Goal: Task Accomplishment & Management: Complete application form

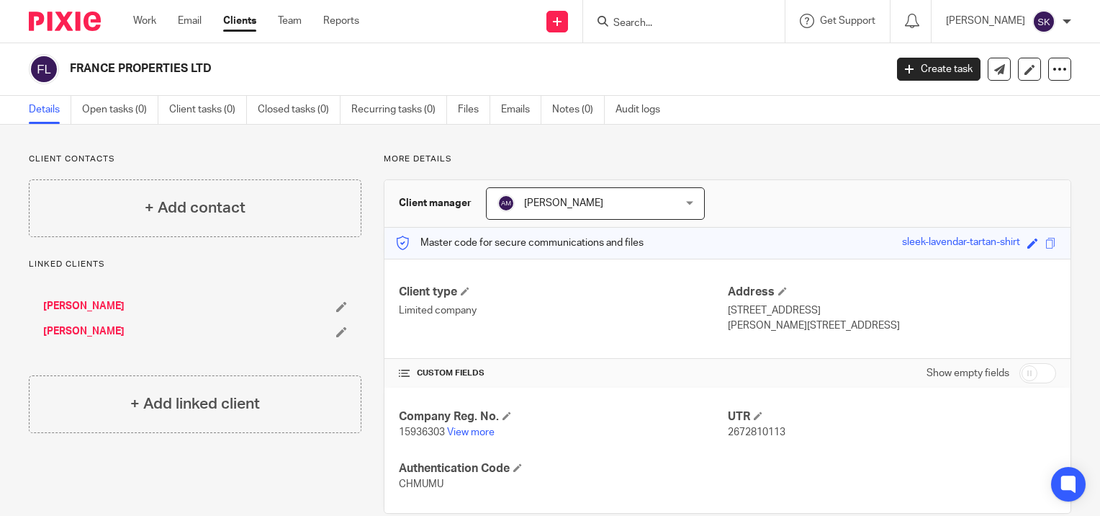
click at [710, 20] on input "Search" at bounding box center [677, 23] width 130 height 13
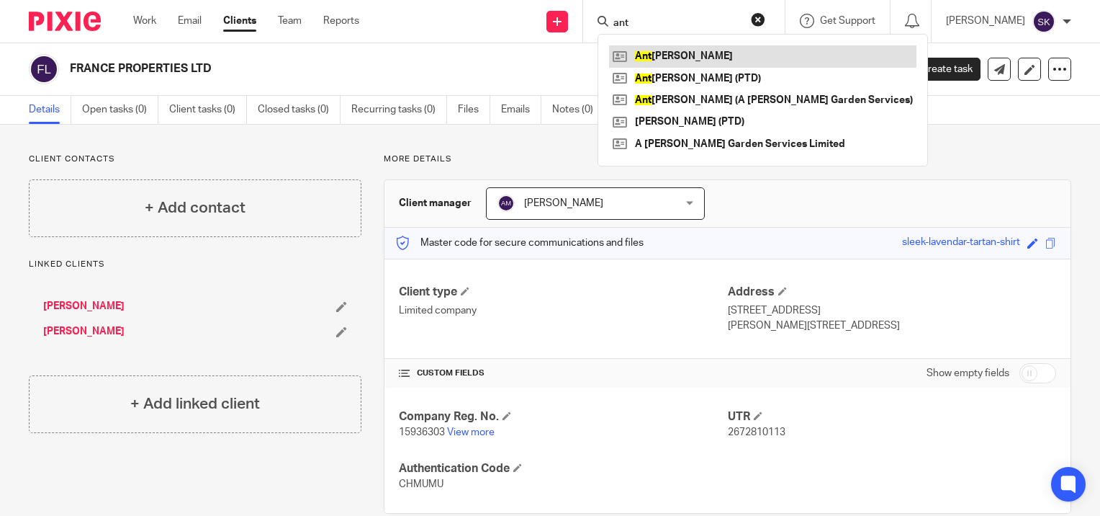
type input "ant"
click at [698, 55] on link at bounding box center [762, 56] width 307 height 22
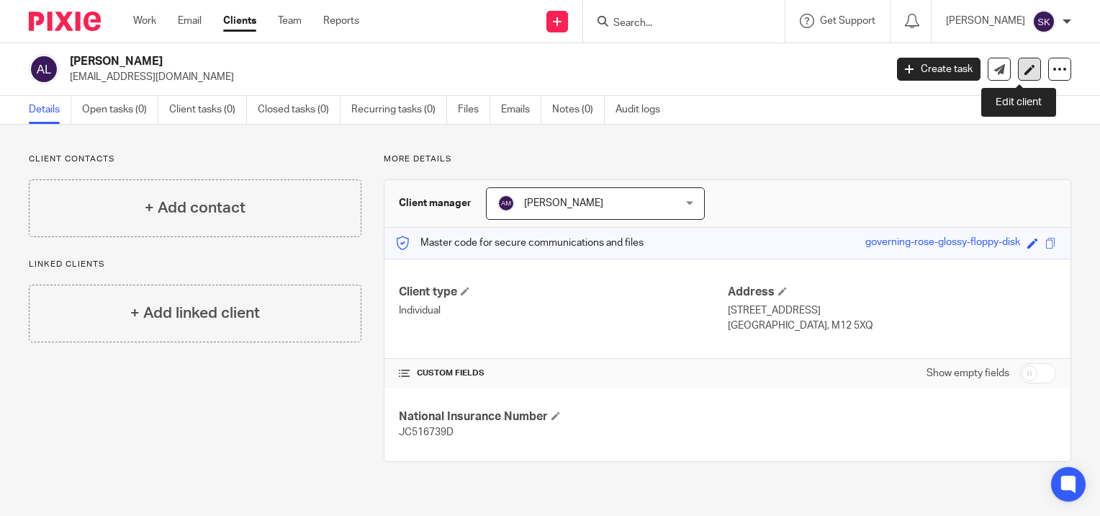
click at [1018, 76] on link at bounding box center [1029, 69] width 23 height 23
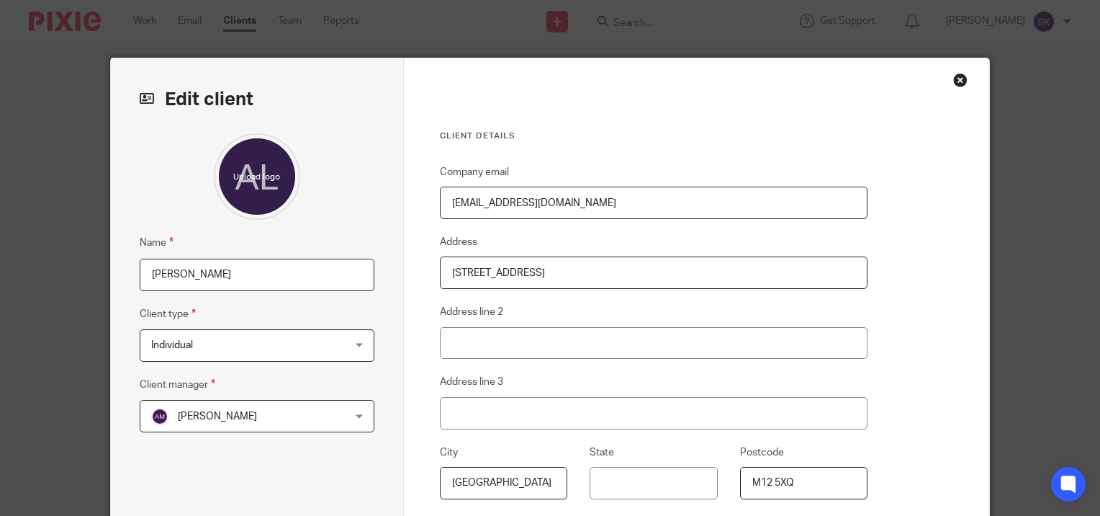
click at [953, 76] on div "Close this dialog window" at bounding box center [960, 80] width 14 height 14
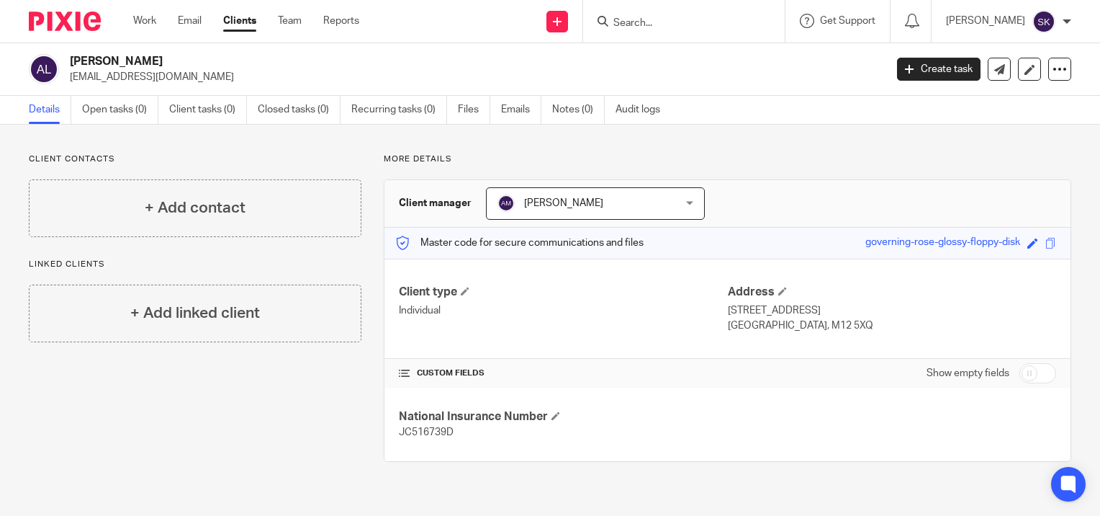
click at [669, 23] on input "Search" at bounding box center [677, 23] width 130 height 13
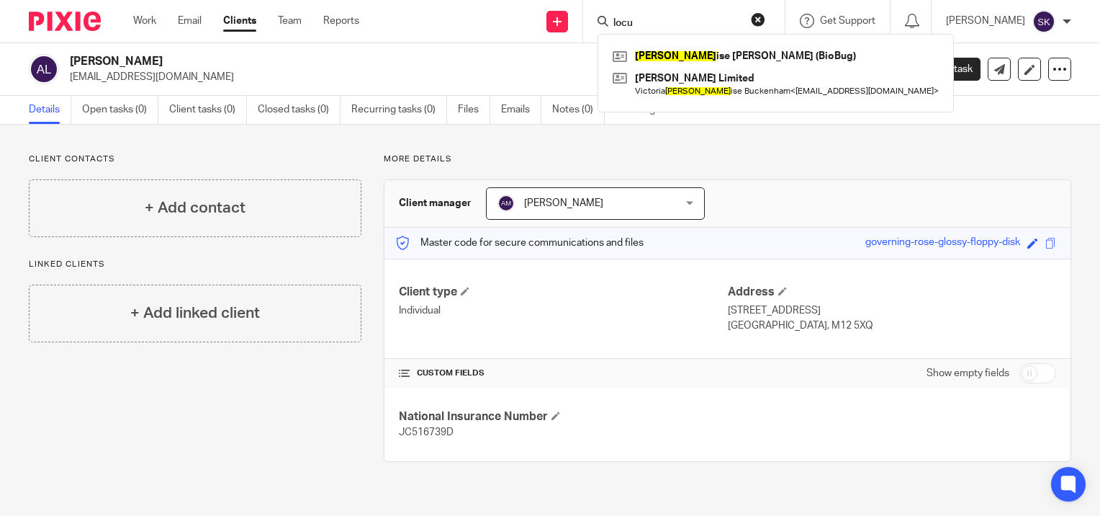
type input "locu"
click at [577, 23] on div "Send new email Create task Add client" at bounding box center [557, 21] width 51 height 42
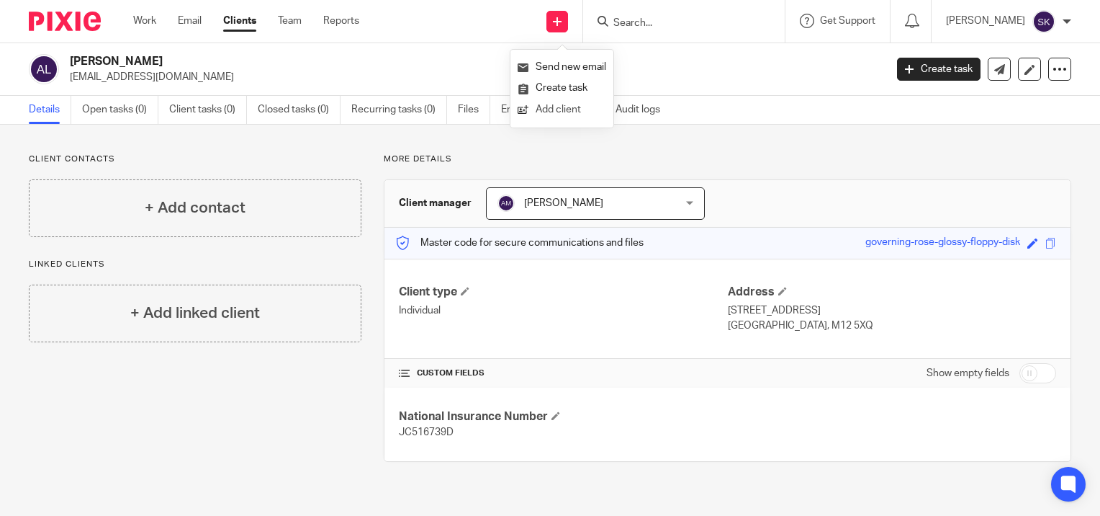
click at [573, 108] on link "Add client" at bounding box center [562, 109] width 89 height 21
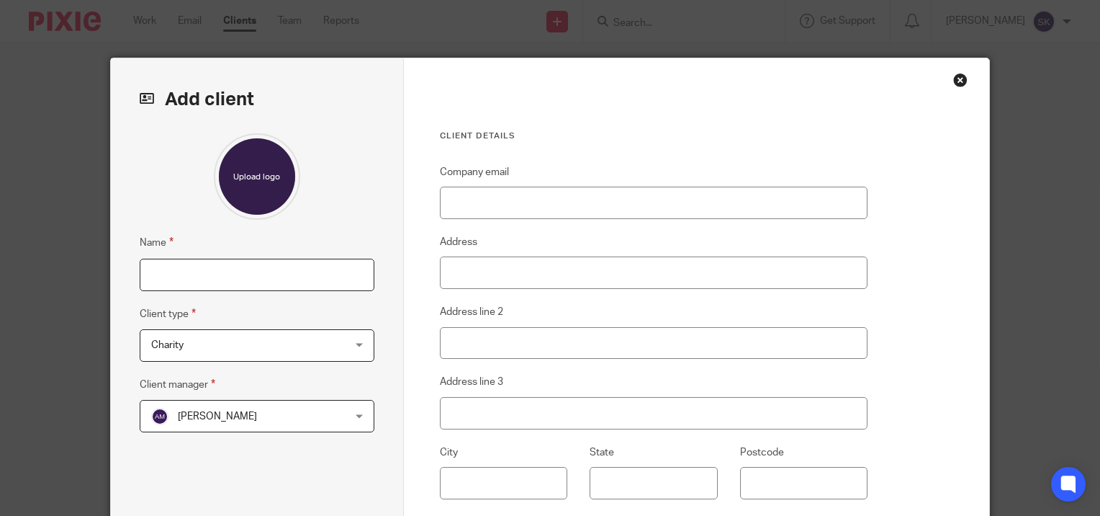
click at [295, 271] on input "Name" at bounding box center [257, 275] width 235 height 32
click at [293, 343] on span "Charity" at bounding box center [240, 345] width 178 height 30
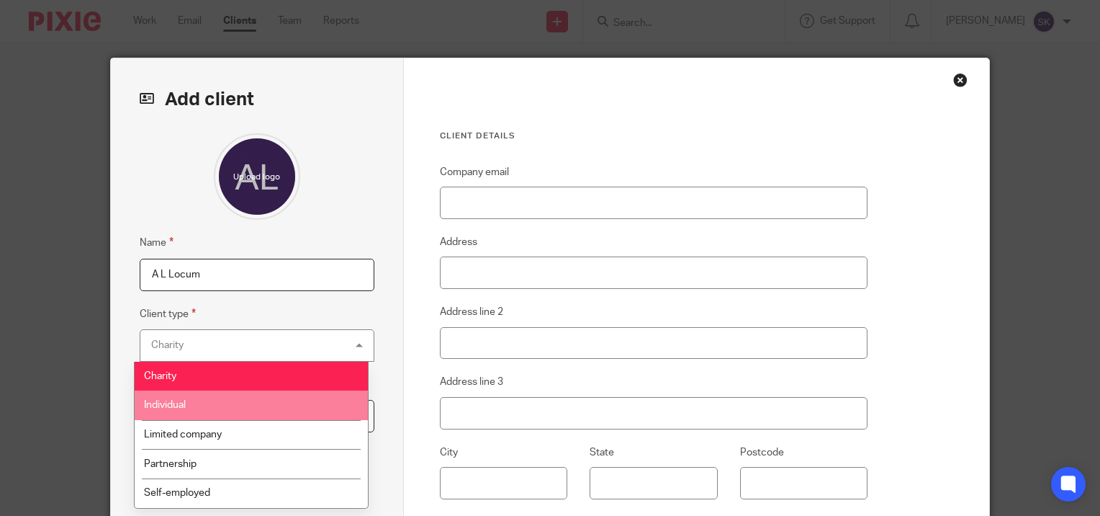
click at [279, 419] on li "Individual" at bounding box center [251, 405] width 233 height 30
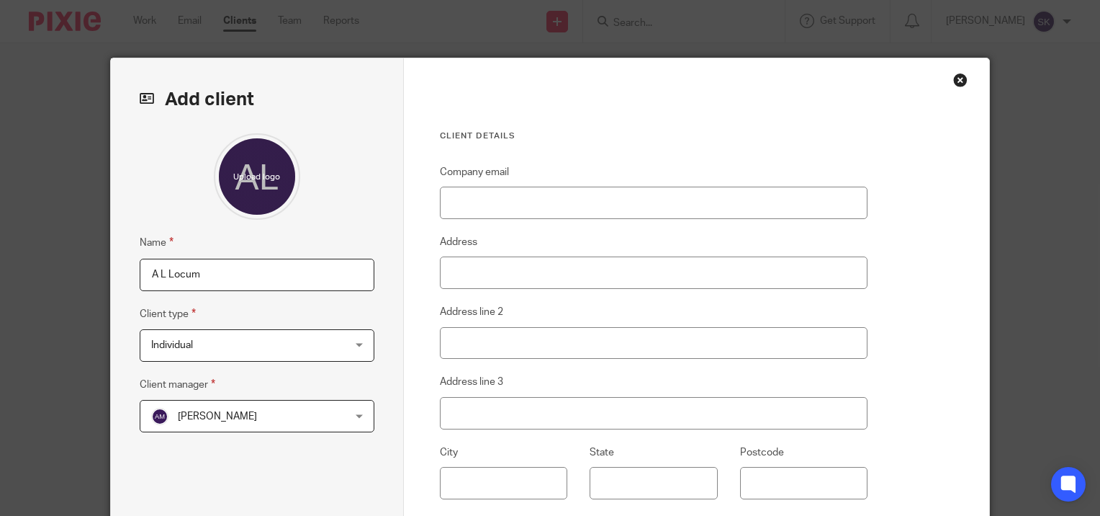
click at [250, 338] on span "Individual" at bounding box center [240, 345] width 178 height 30
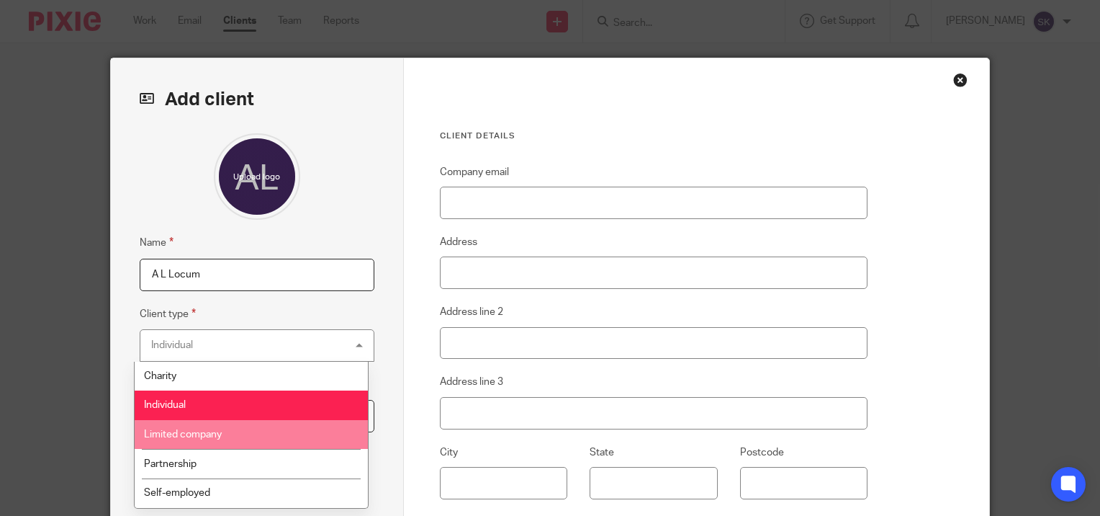
click at [237, 445] on li "Limited company" at bounding box center [251, 435] width 233 height 30
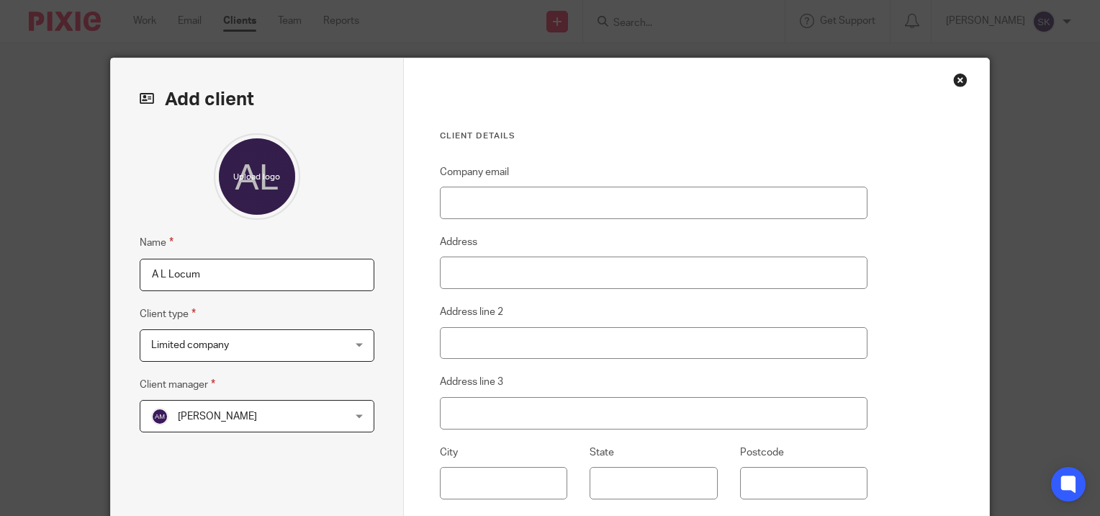
click at [231, 278] on input "A L Locum" at bounding box center [257, 275] width 235 height 32
type input "A L Locum Ltd"
click at [463, 213] on input "Company email" at bounding box center [654, 202] width 428 height 32
paste input "mr.anthonylynn@gmail.com>"
type input "[EMAIL_ADDRESS][DOMAIN_NAME]"
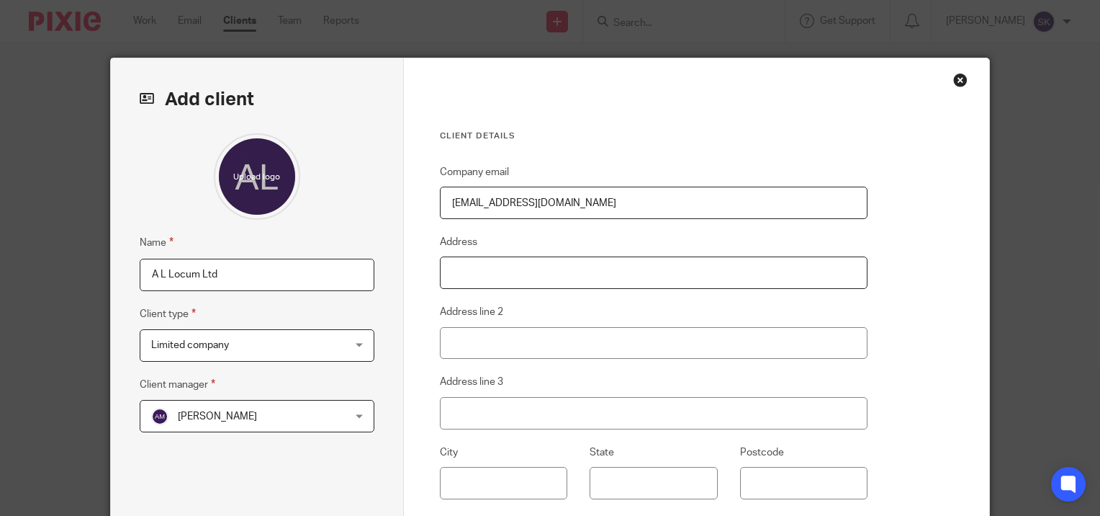
click at [442, 271] on input "Address" at bounding box center [654, 272] width 428 height 32
type input "316 Blackpool Road"
type input "Fulwood"
type input "Preston"
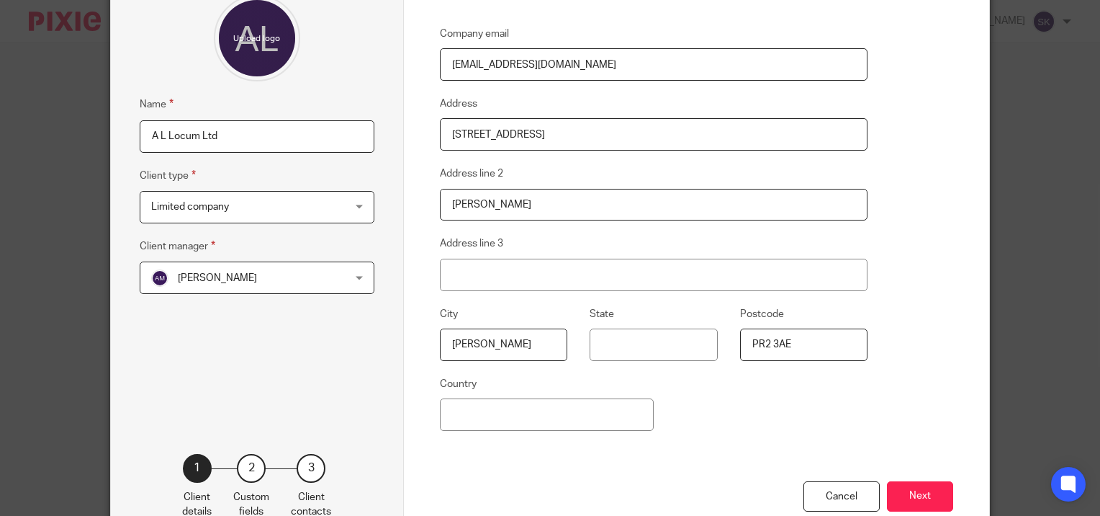
scroll to position [138, 0]
type input "PR2 3AE"
click at [898, 487] on button "Next" at bounding box center [920, 496] width 66 height 31
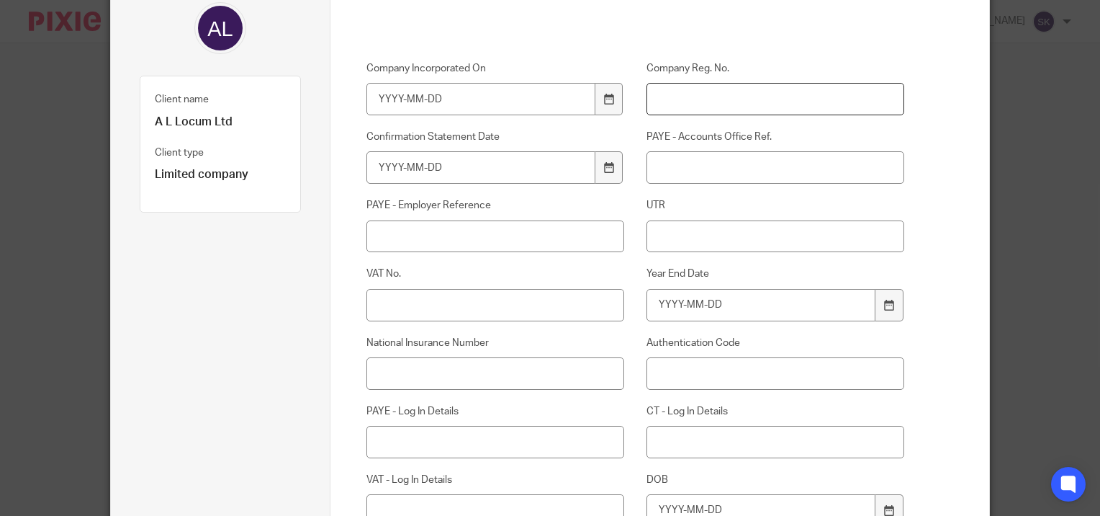
click at [677, 105] on input "Company Reg. No." at bounding box center [776, 99] width 258 height 32
paste input "15853680"
type input "15853680"
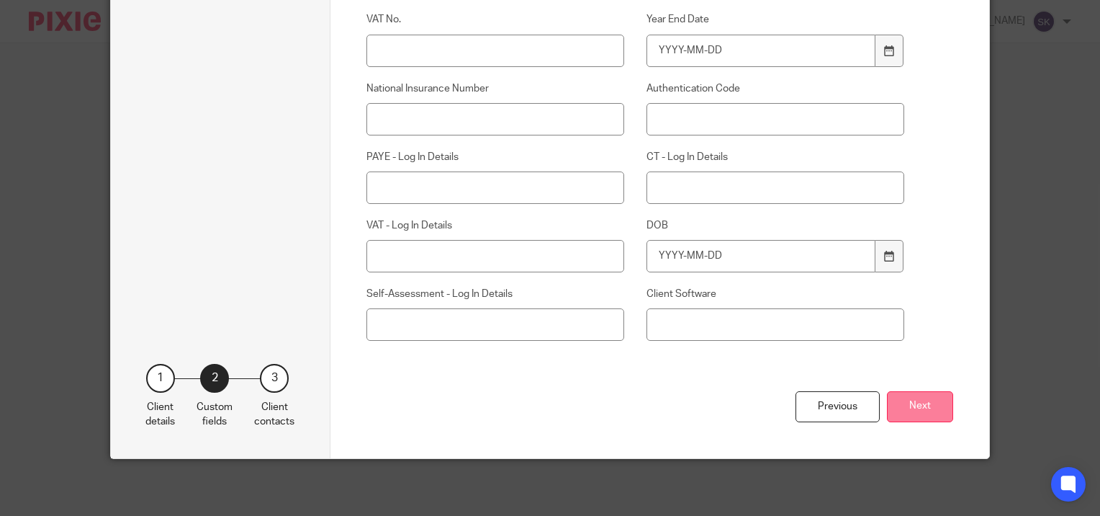
click at [916, 397] on button "Next" at bounding box center [920, 406] width 66 height 31
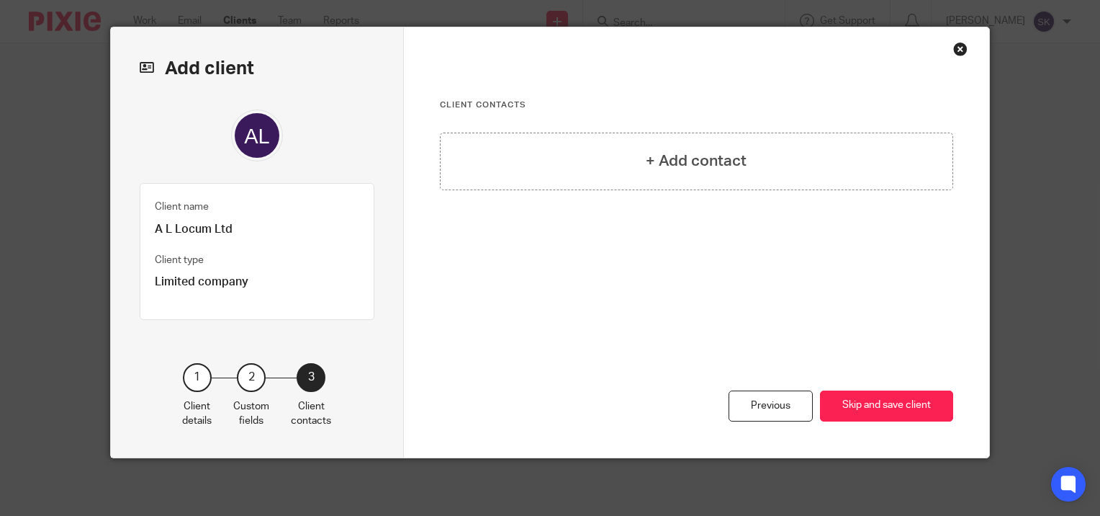
scroll to position [29, 0]
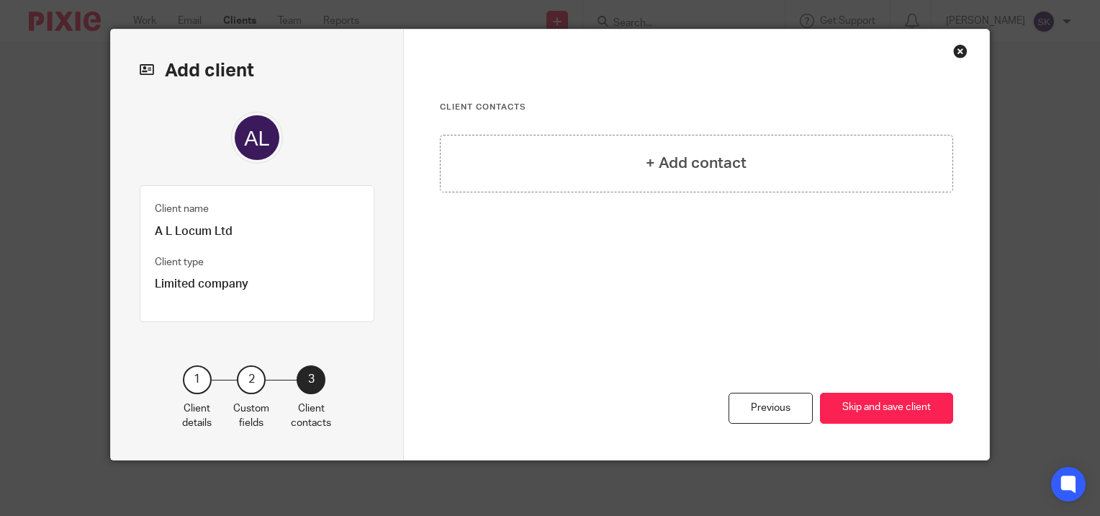
click at [916, 397] on button "Skip and save client" at bounding box center [886, 407] width 133 height 31
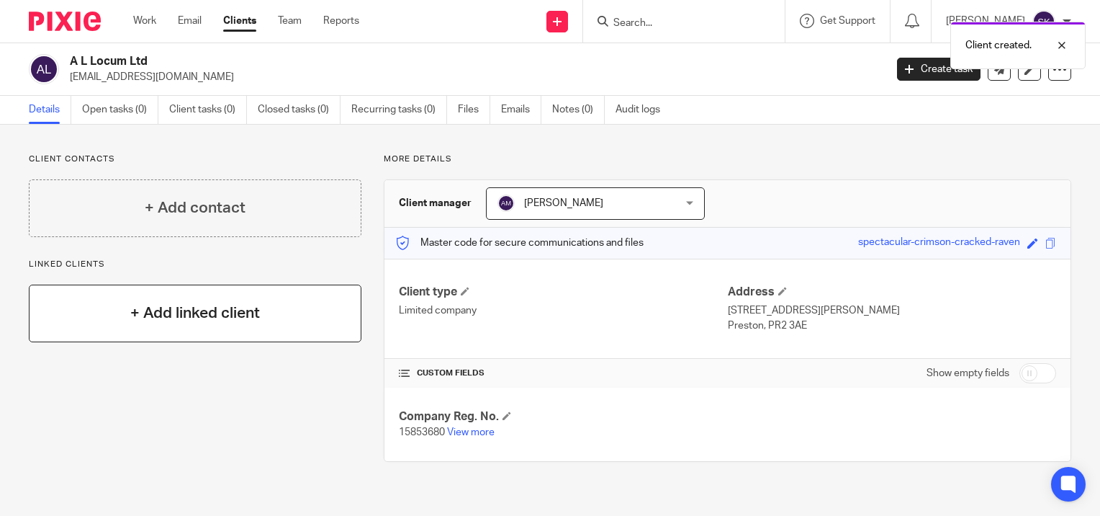
click at [134, 311] on h4 "+ Add linked client" at bounding box center [195, 313] width 130 height 22
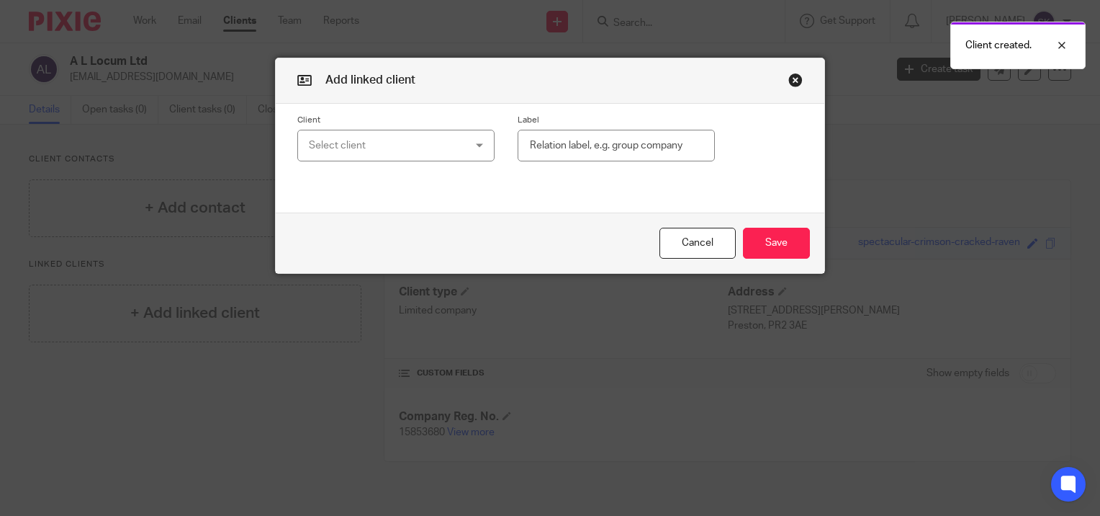
click at [357, 138] on div "Select client" at bounding box center [383, 145] width 148 height 30
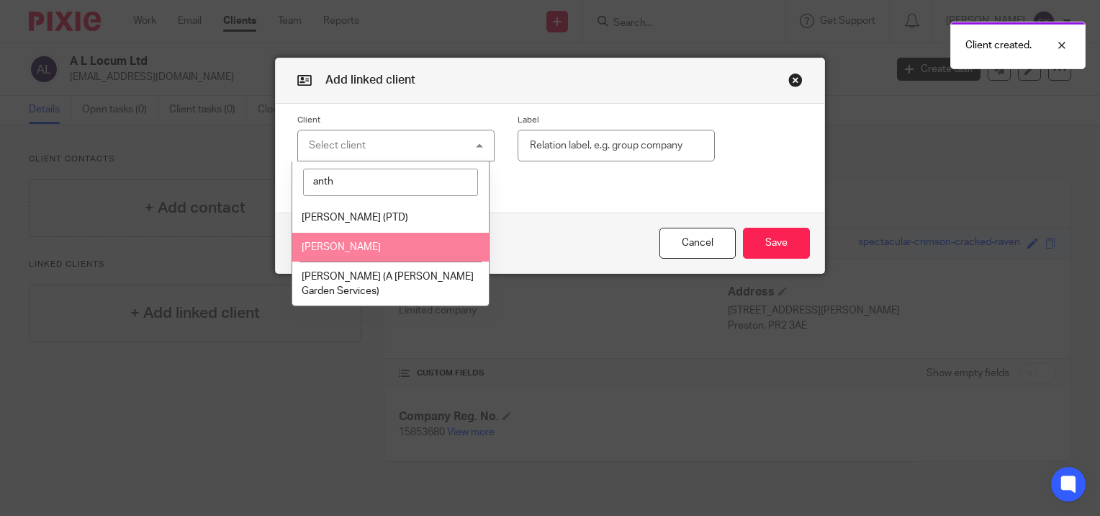
type input "anth"
click at [395, 251] on li "[PERSON_NAME]" at bounding box center [390, 248] width 196 height 30
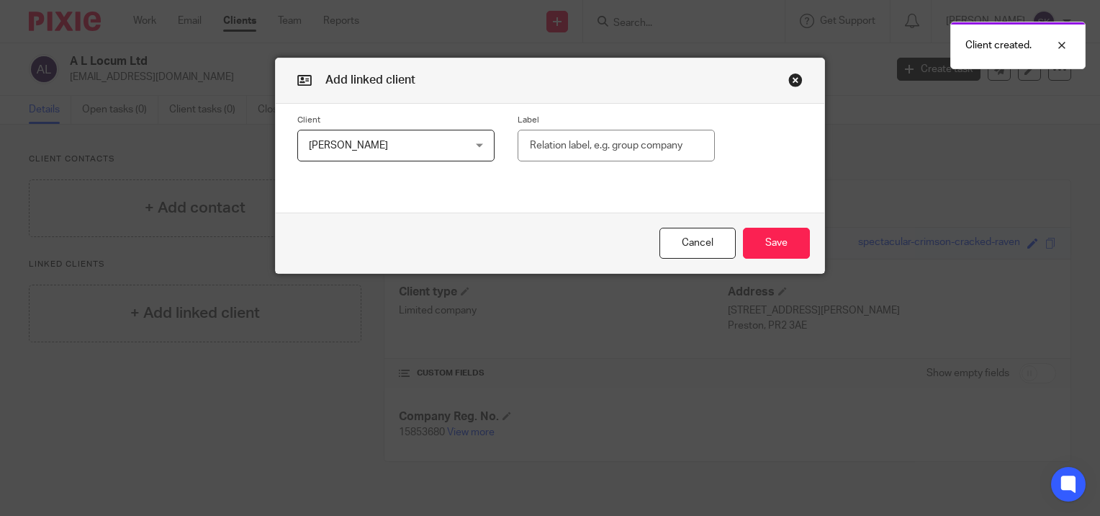
click at [545, 138] on input "text" at bounding box center [616, 146] width 197 height 32
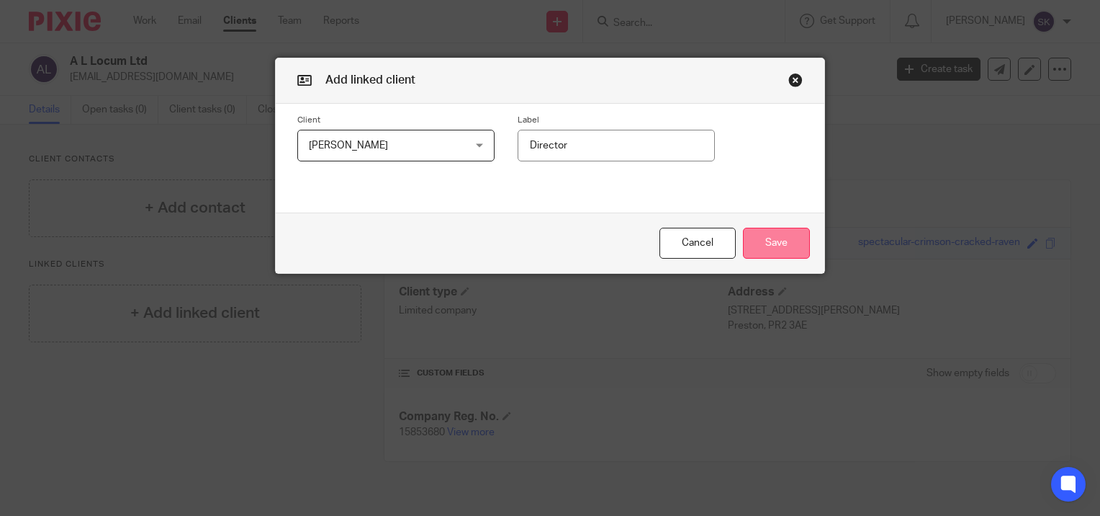
type input "Director"
click at [792, 236] on button "Save" at bounding box center [776, 243] width 67 height 31
